Goal: Communication & Community: Answer question/provide support

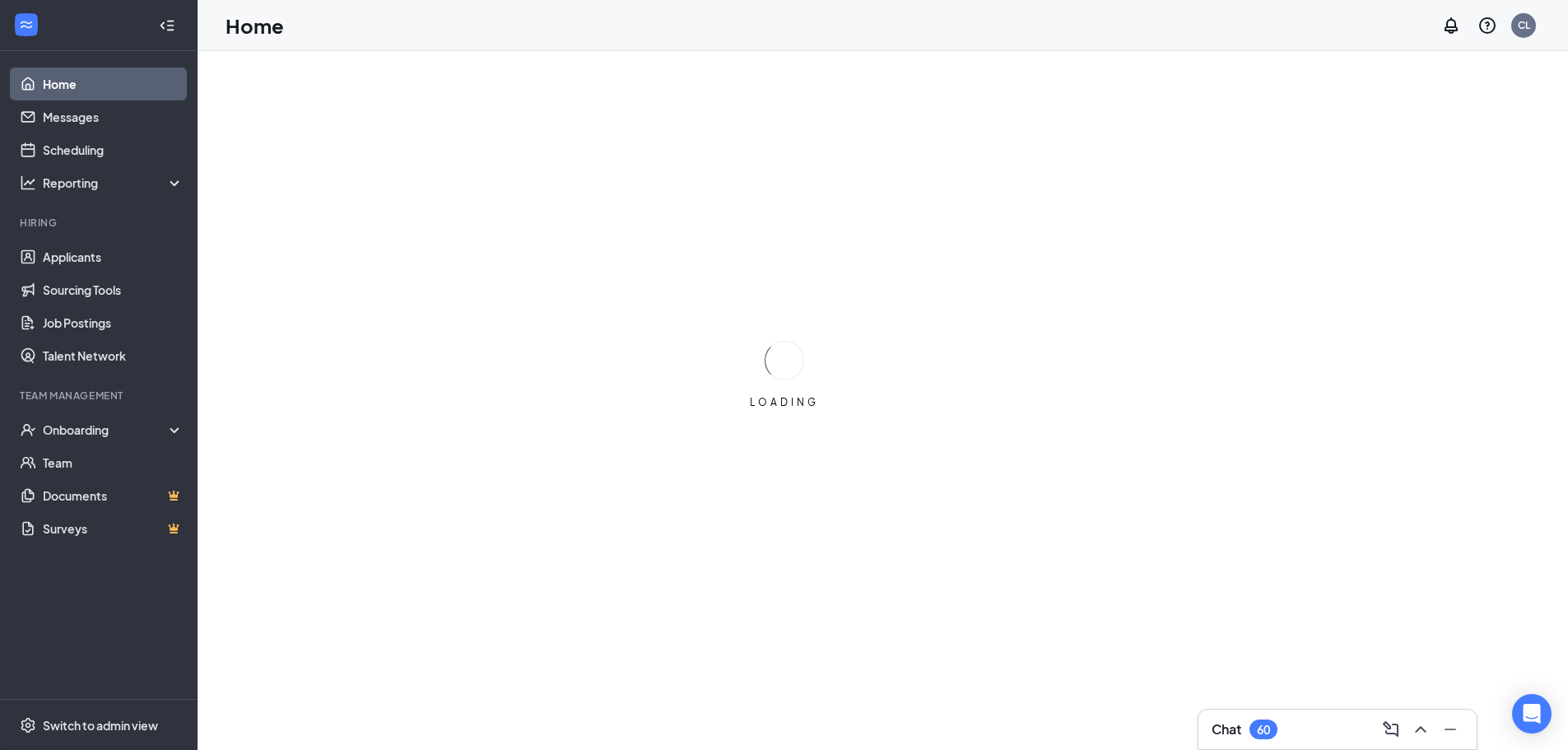
drag, startPoint x: 1243, startPoint y: 723, endPoint x: 1281, endPoint y: 632, distance: 98.6
click at [1242, 723] on h3 "Chat" at bounding box center [1227, 729] width 30 height 18
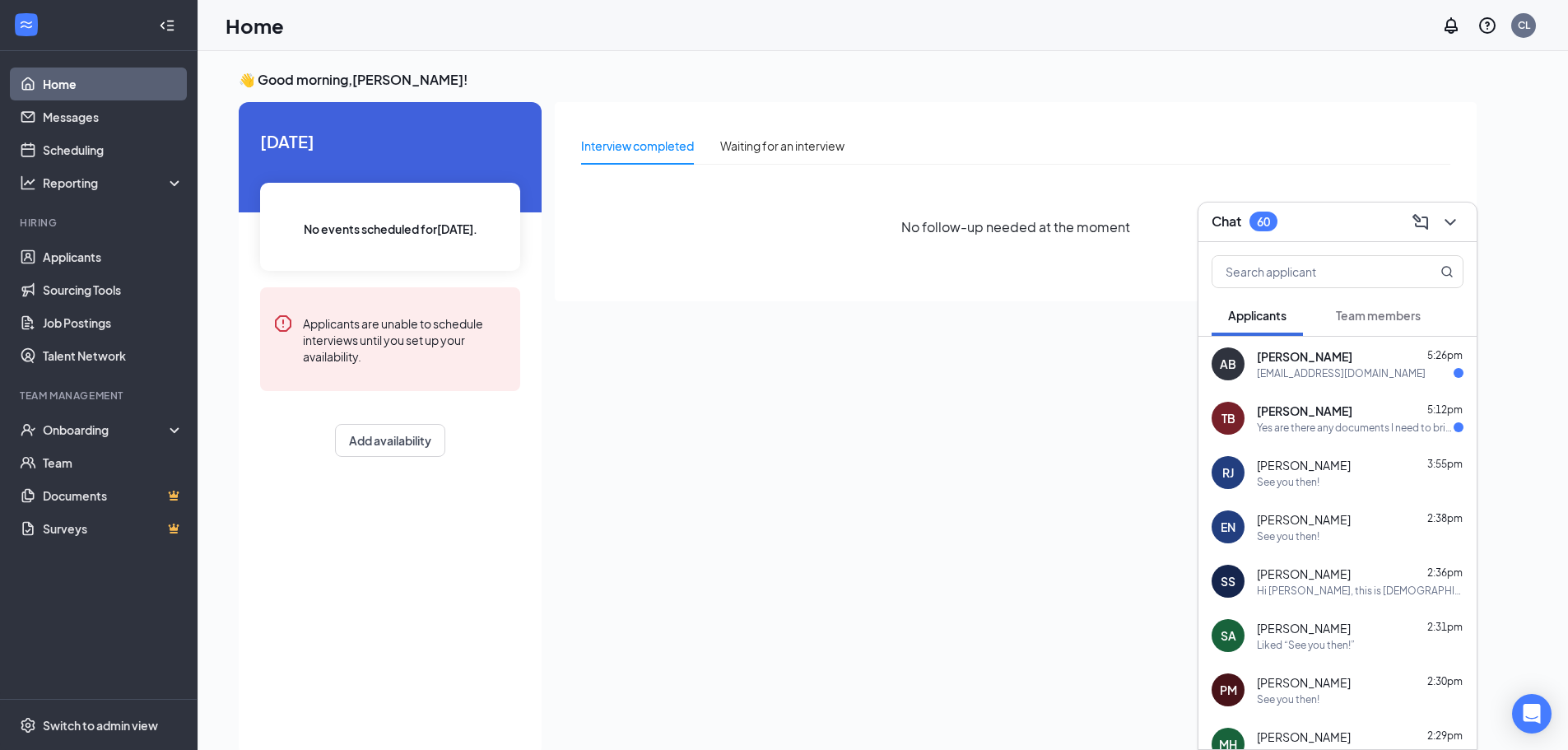
click at [1409, 407] on div "Trinity [PERSON_NAME] 5:12pm" at bounding box center [1360, 411] width 207 height 17
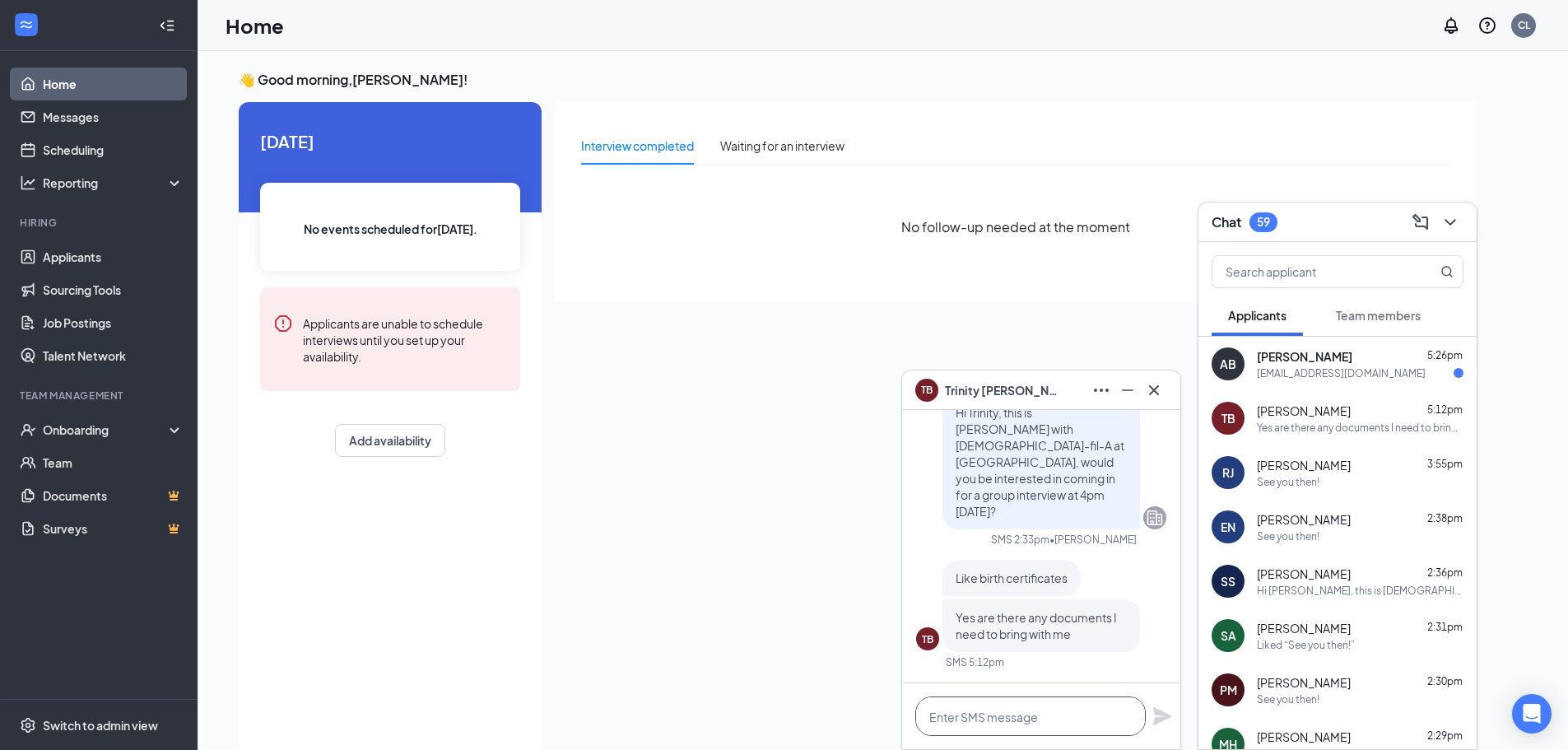
click at [1033, 716] on textarea at bounding box center [1031, 716] width 231 height 40
type textarea "Not yet! See you [DATE]!"
click at [1160, 714] on icon "Plane" at bounding box center [1162, 716] width 18 height 18
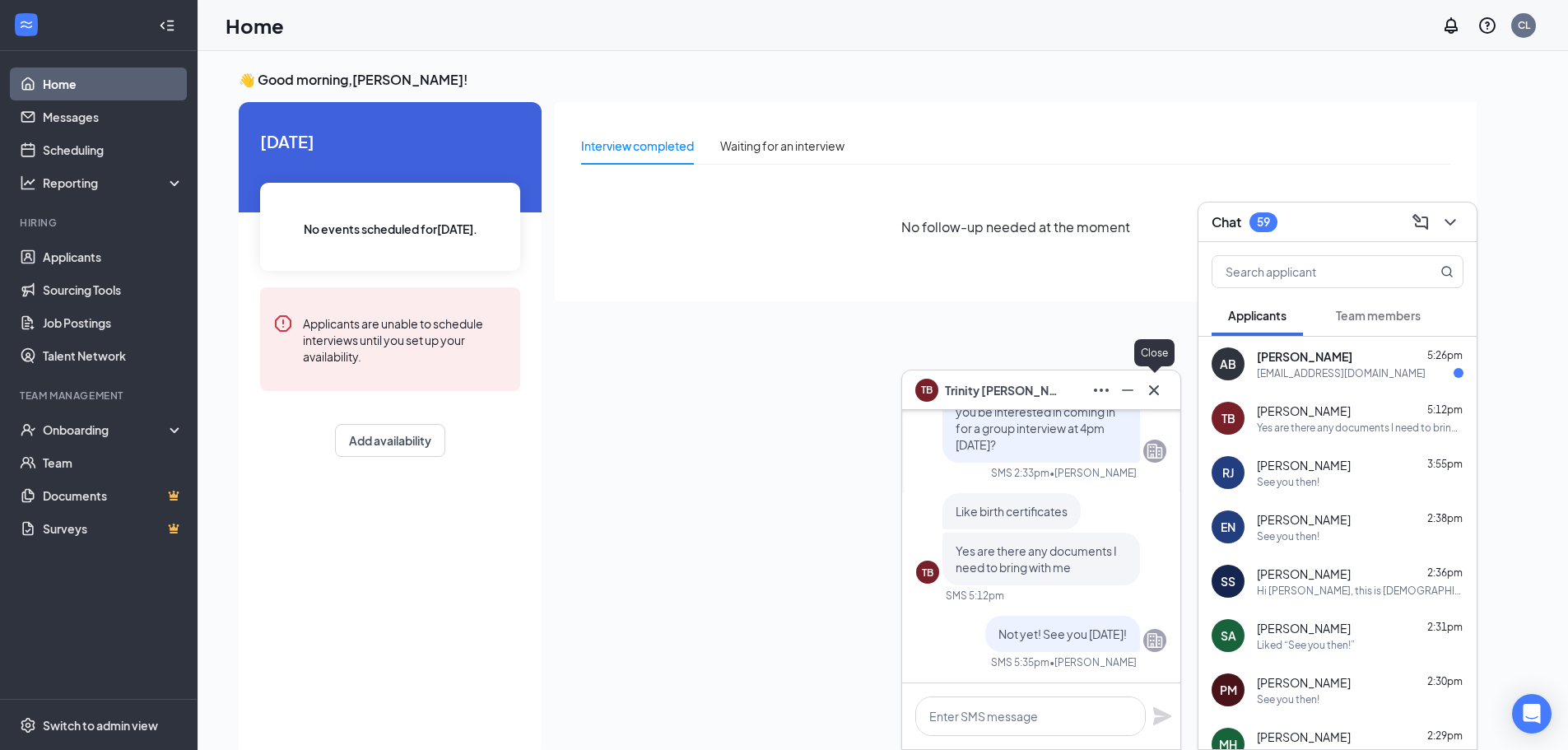
click at [1159, 395] on icon "Cross" at bounding box center [1155, 390] width 20 height 20
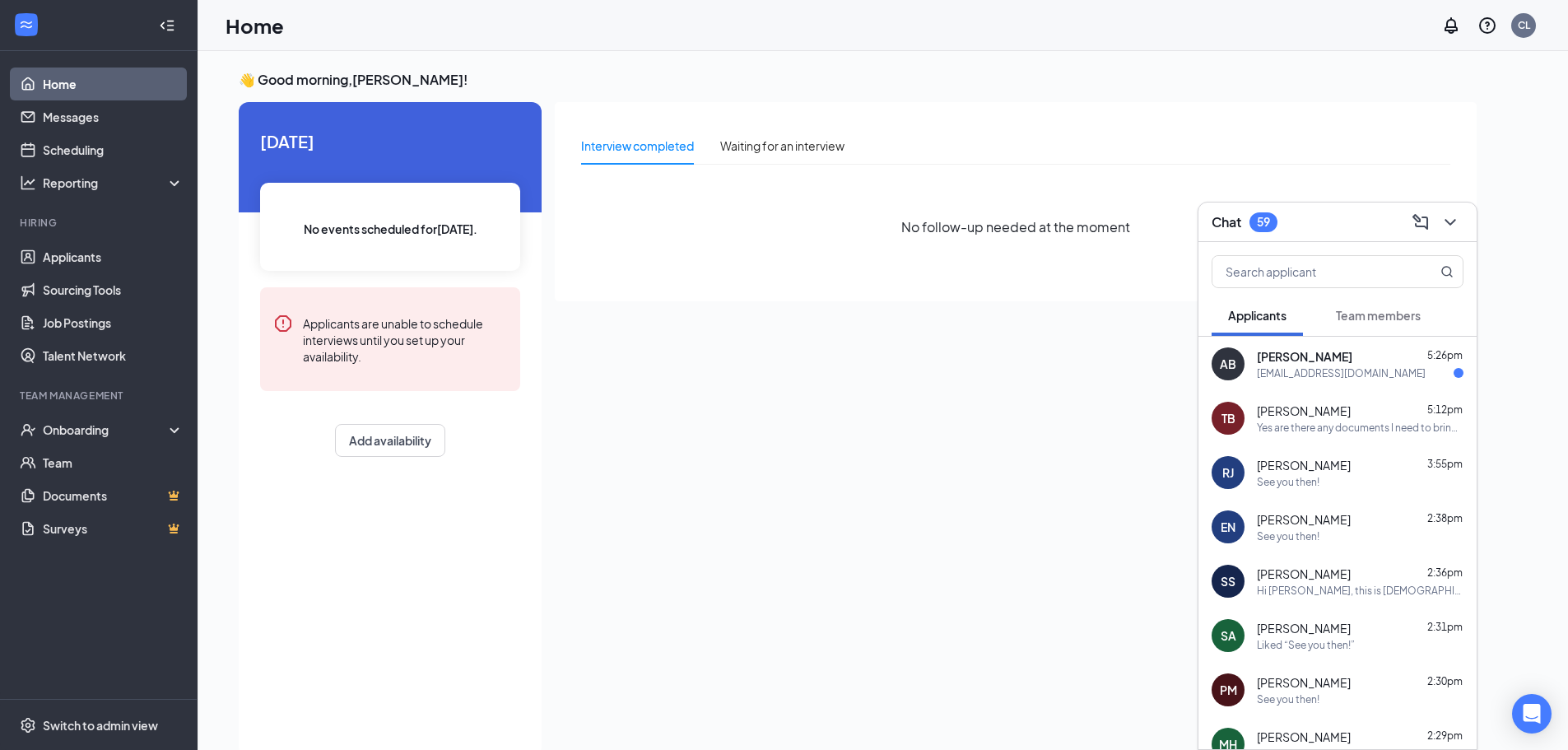
click at [1345, 378] on div "[EMAIL_ADDRESS][DOMAIN_NAME]" at bounding box center [1341, 373] width 169 height 14
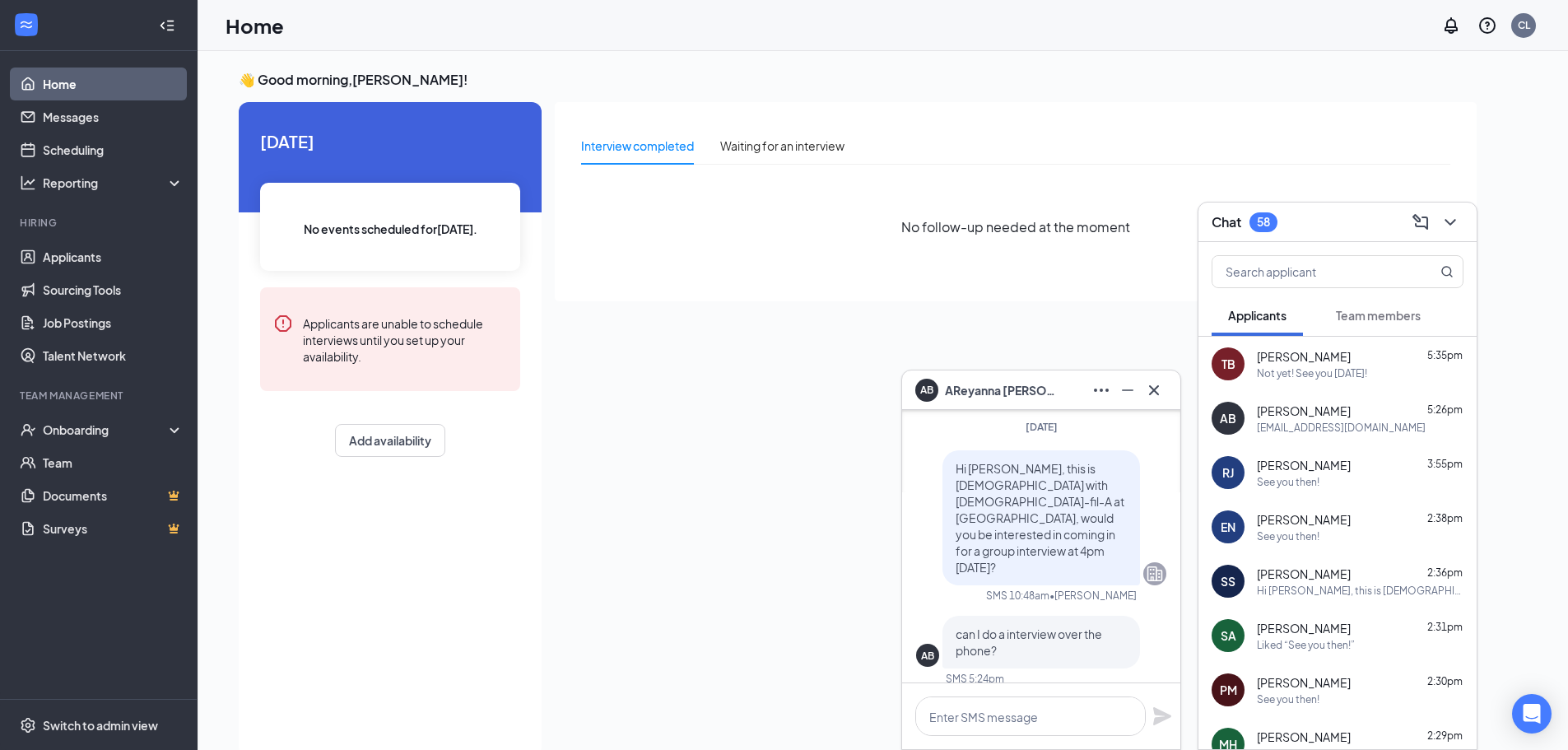
scroll to position [-223, 0]
click at [1168, 397] on div "AB [PERSON_NAME]" at bounding box center [1041, 390] width 278 height 40
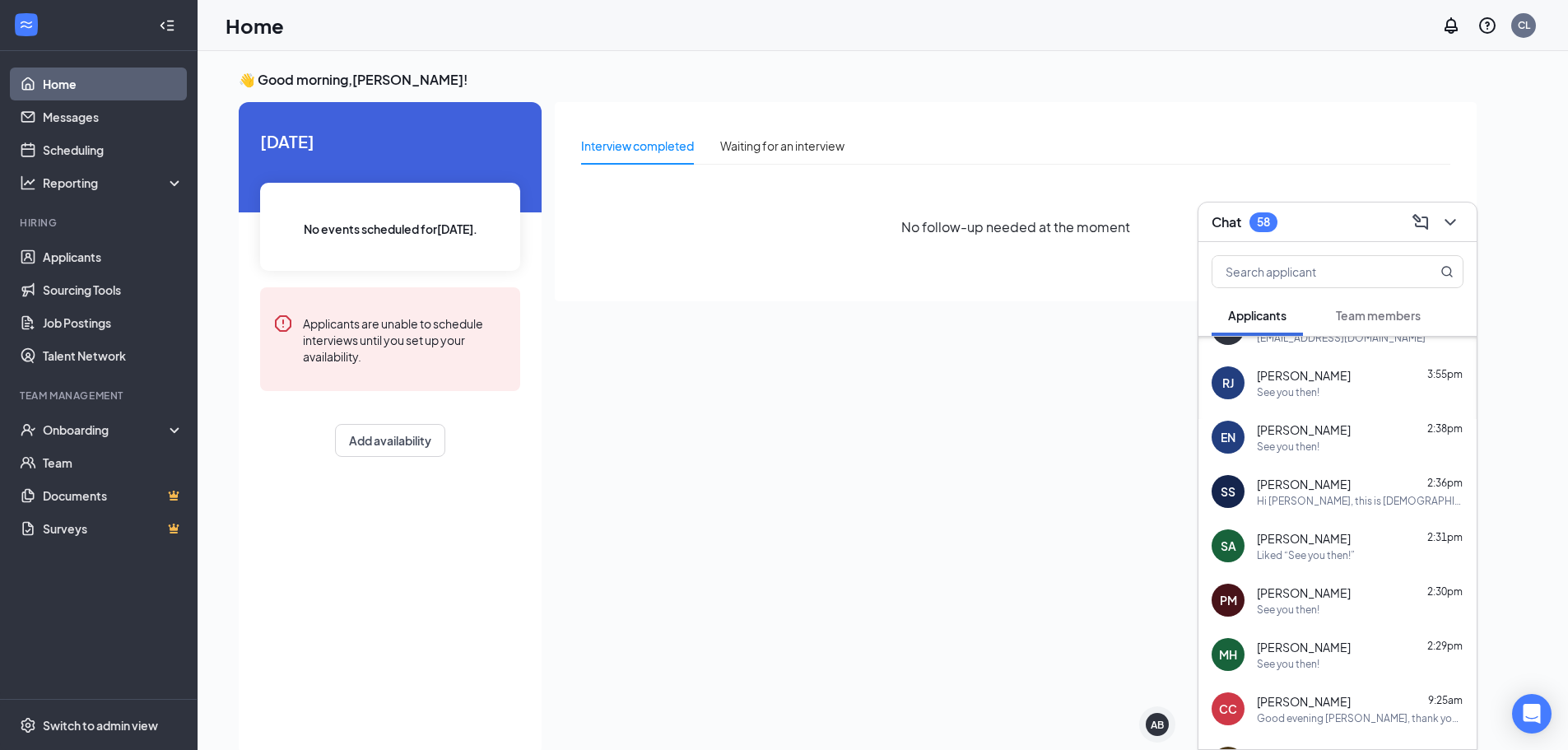
scroll to position [0, 0]
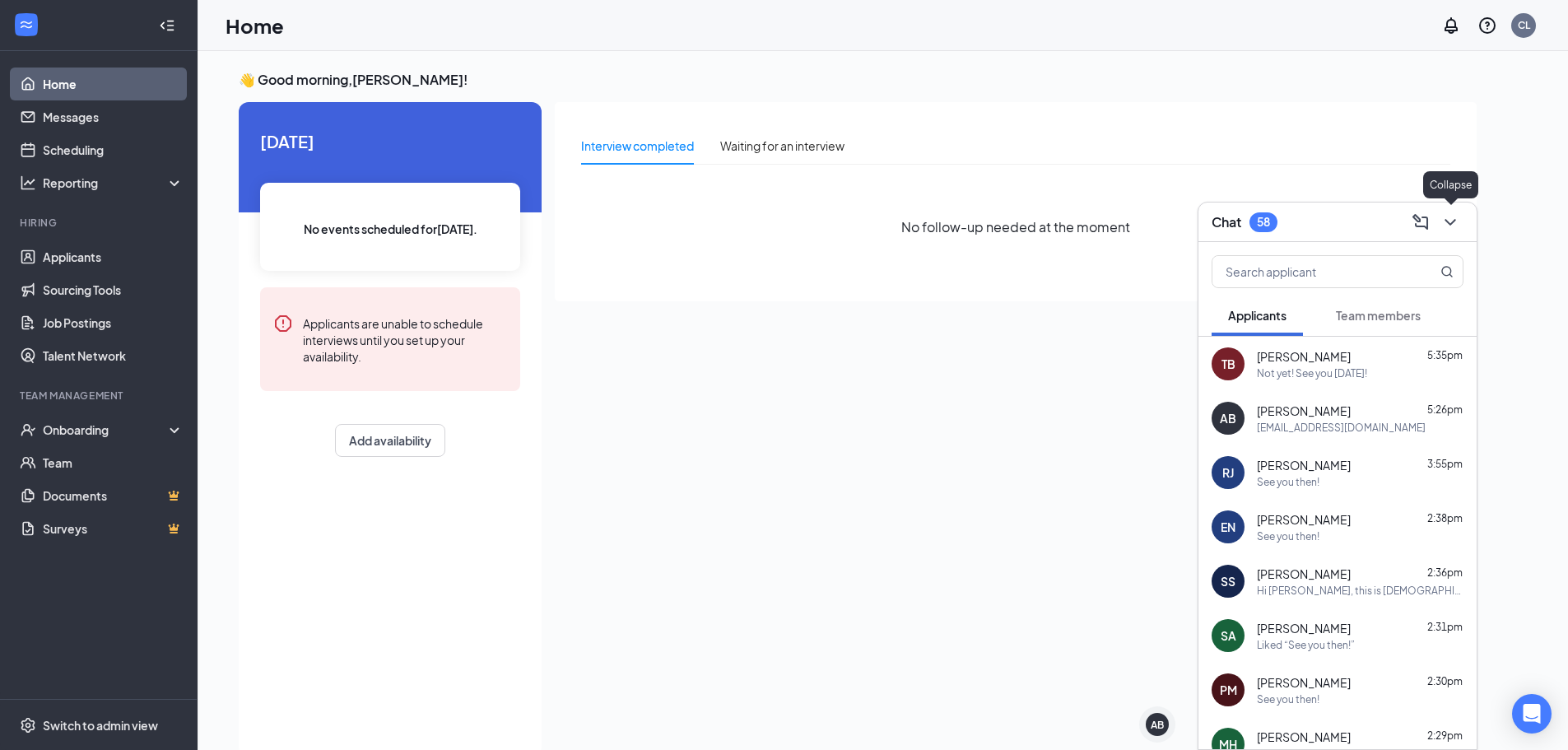
click at [1453, 227] on icon "ChevronDown" at bounding box center [1451, 222] width 20 height 20
